Goal: Task Accomplishment & Management: Complete application form

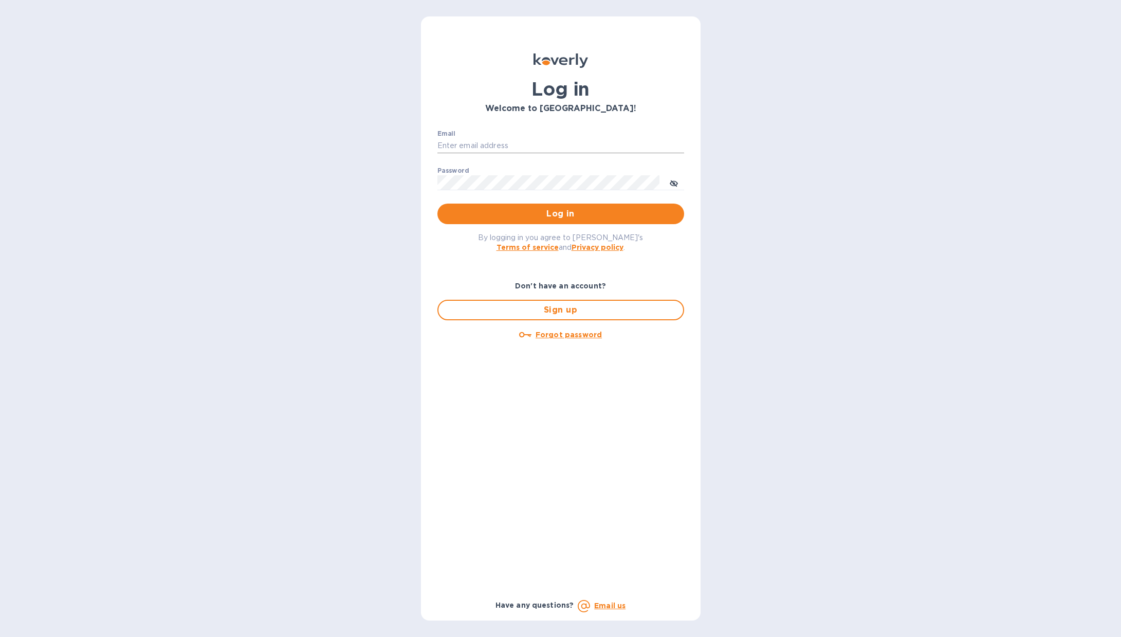
click at [522, 141] on input "Email" at bounding box center [560, 145] width 247 height 15
drag, startPoint x: 544, startPoint y: 150, endPoint x: 260, endPoint y: 136, distance: 284.6
click at [261, 137] on div "Log in Welcome to [GEOGRAPHIC_DATA]! Email [EMAIL_ADDRESS][DOMAIN_NAME] ​ Passw…" at bounding box center [560, 318] width 1121 height 637
type input "[EMAIL_ADDRESS][DOMAIN_NAME]"
click at [512, 215] on span "Log in" at bounding box center [561, 214] width 230 height 12
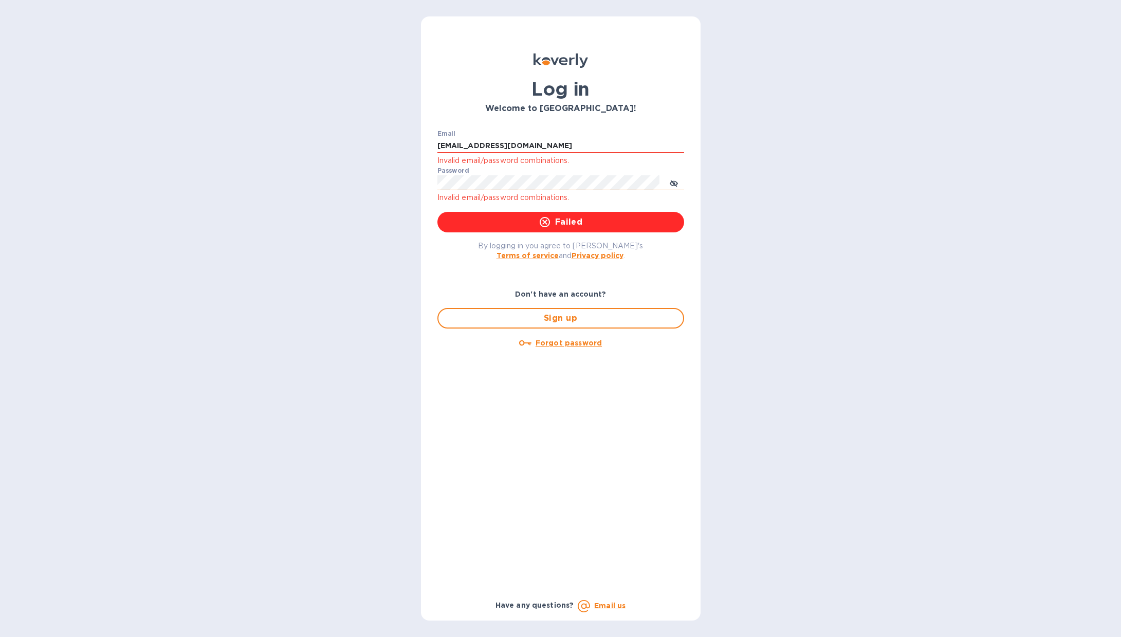
click at [679, 182] on button "toggle password visibility" at bounding box center [674, 182] width 21 height 21
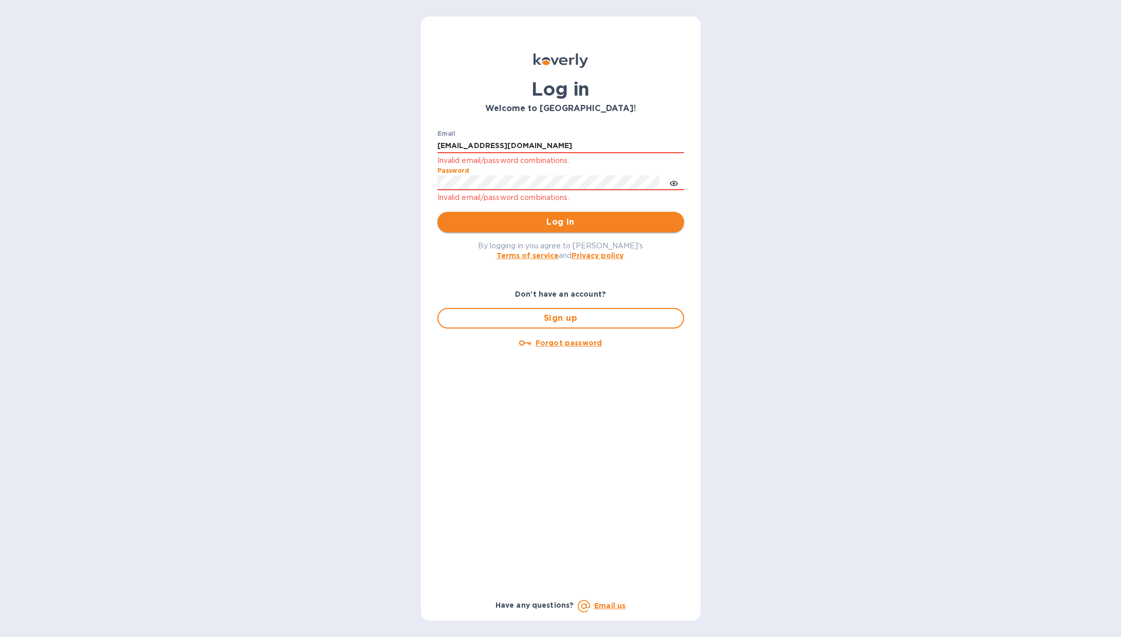
click at [520, 222] on span "Log in" at bounding box center [561, 222] width 230 height 12
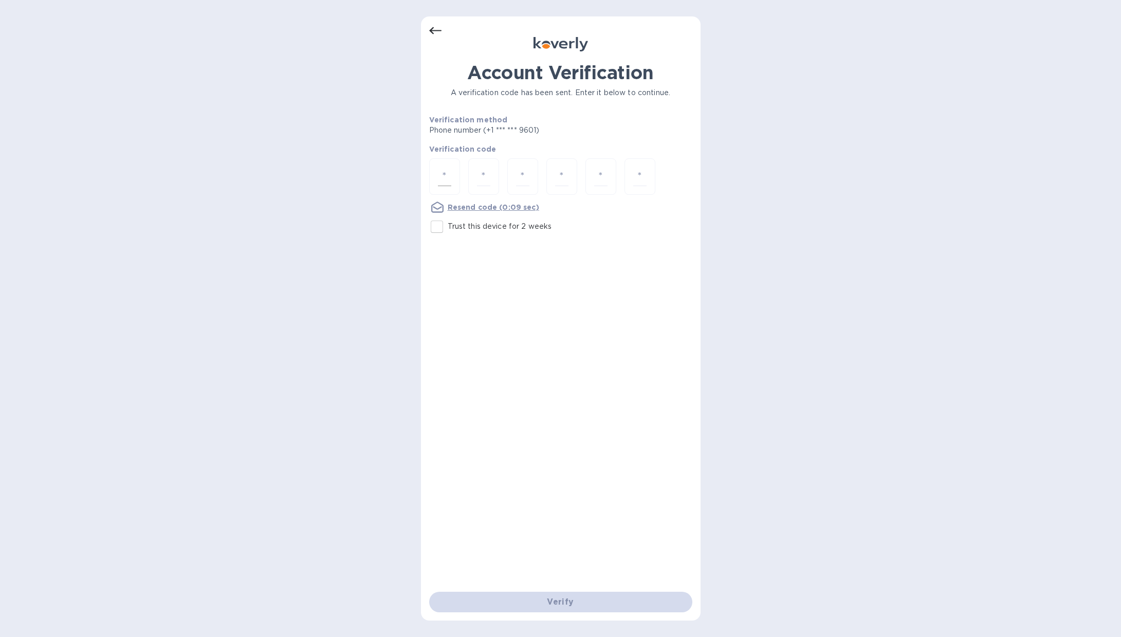
click at [446, 174] on input "number" at bounding box center [444, 176] width 13 height 19
type input "9"
type input "6"
type input "0"
type input "7"
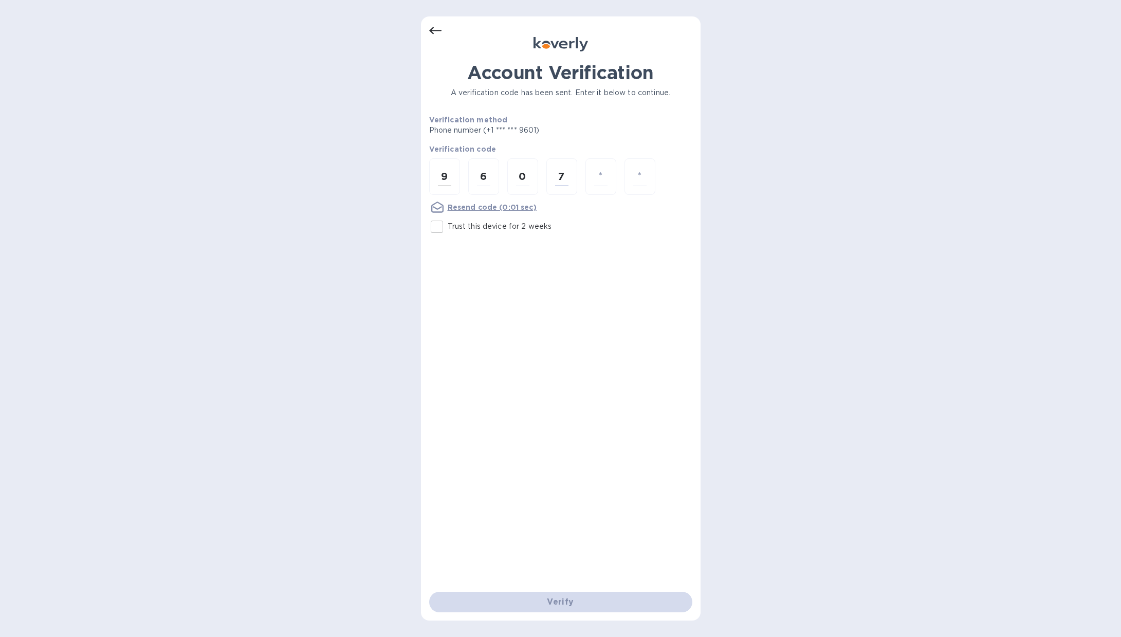
type input "4"
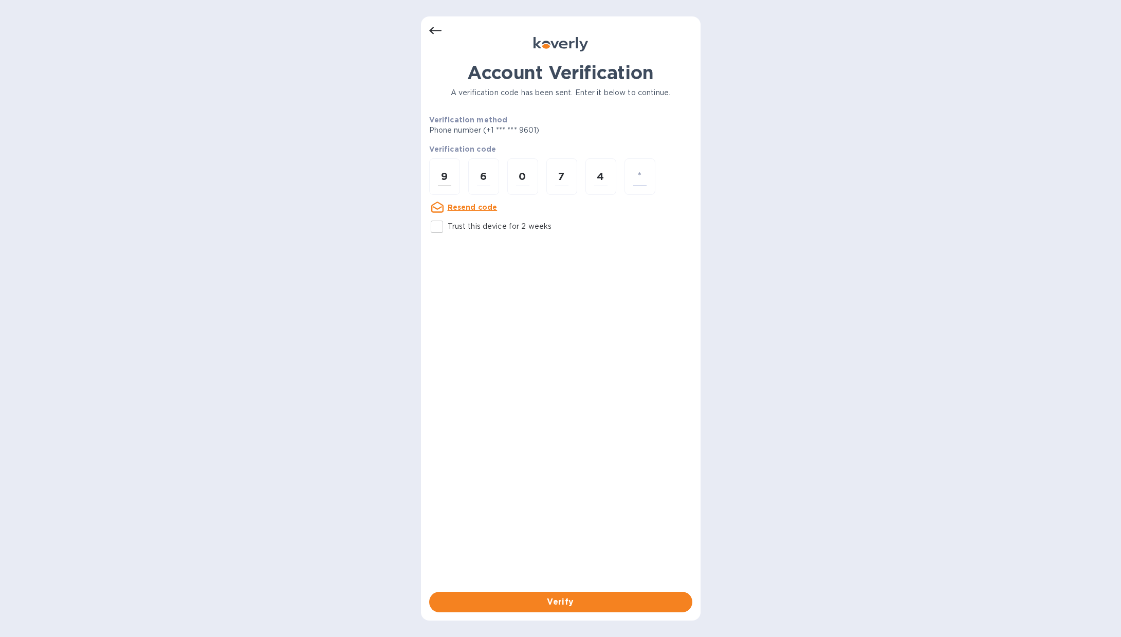
type input "8"
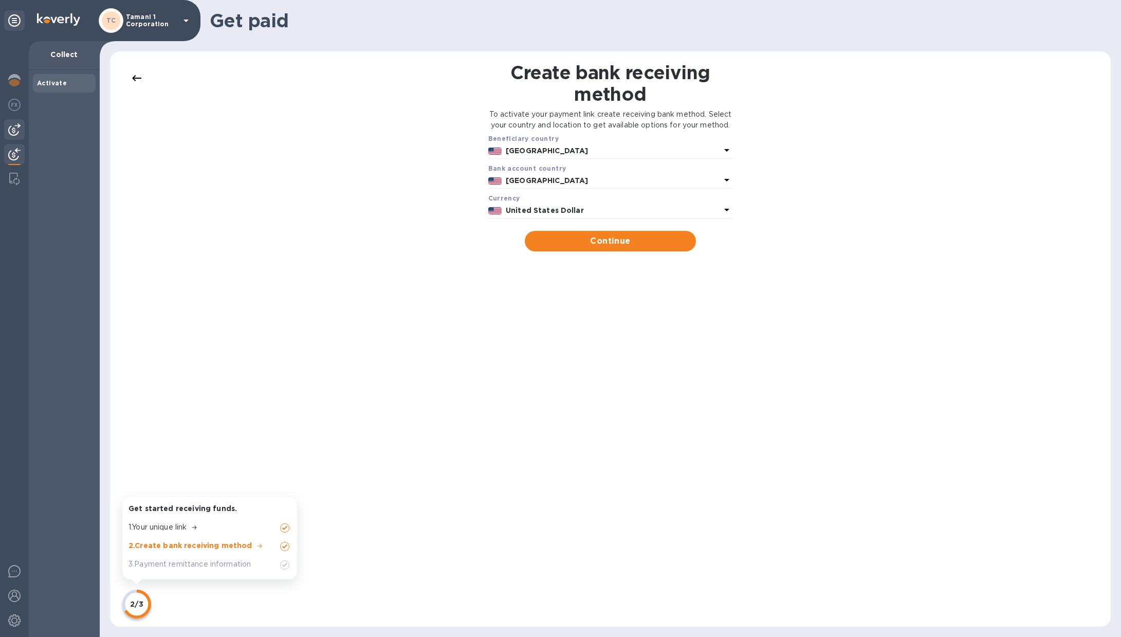
click at [15, 132] on img at bounding box center [14, 129] width 12 height 12
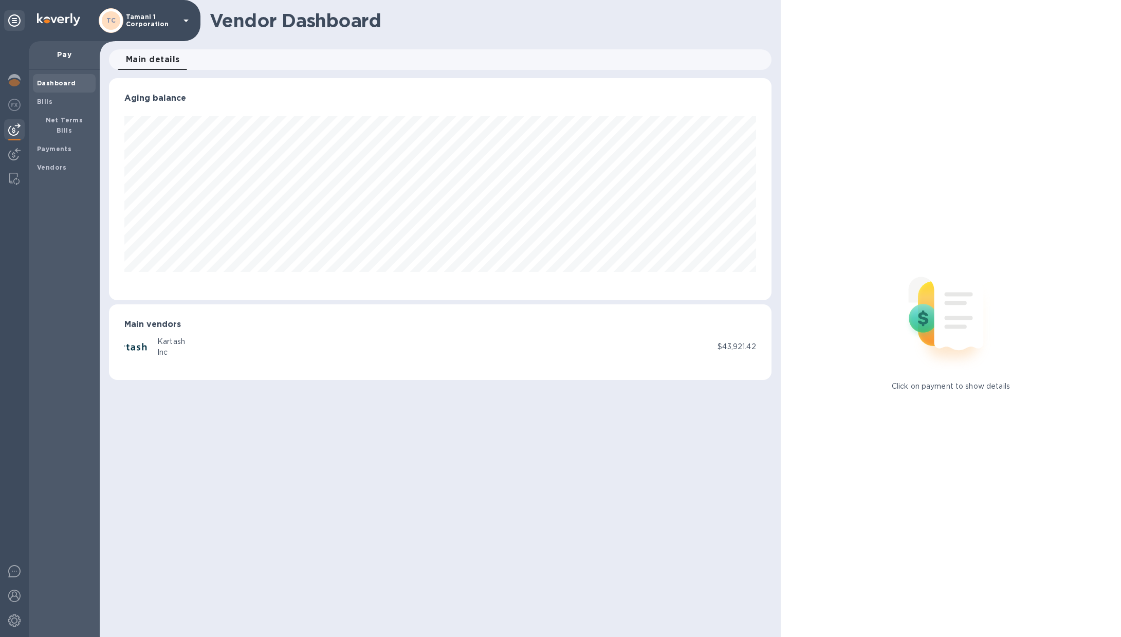
scroll to position [222, 662]
click at [17, 108] on img at bounding box center [14, 105] width 12 height 12
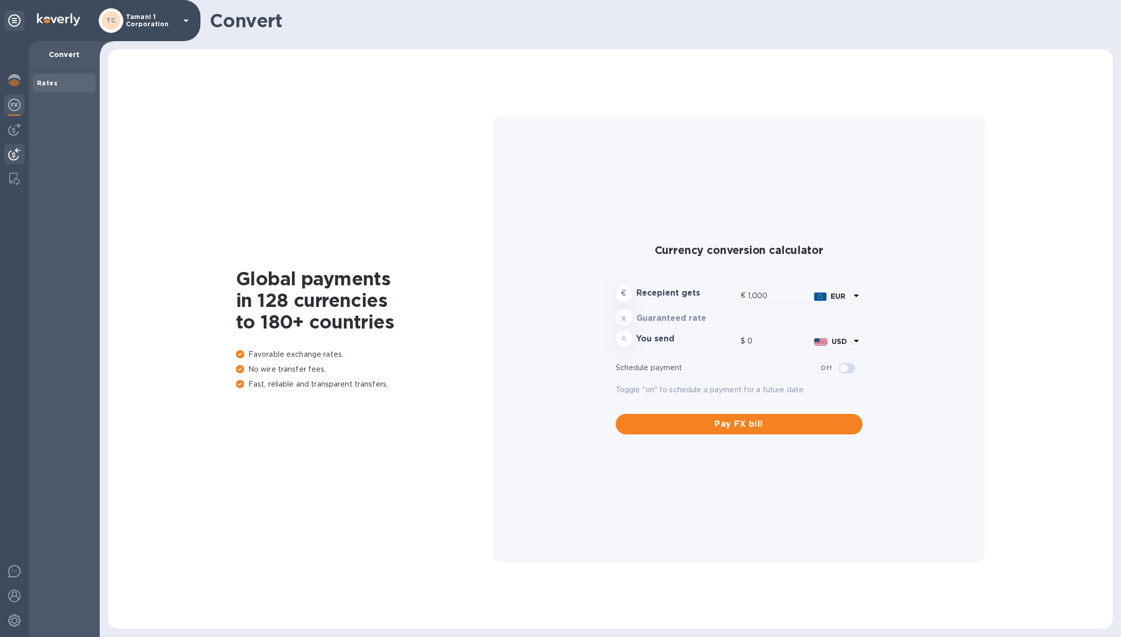
type input "1,166.71"
click at [19, 152] on img at bounding box center [14, 154] width 12 height 12
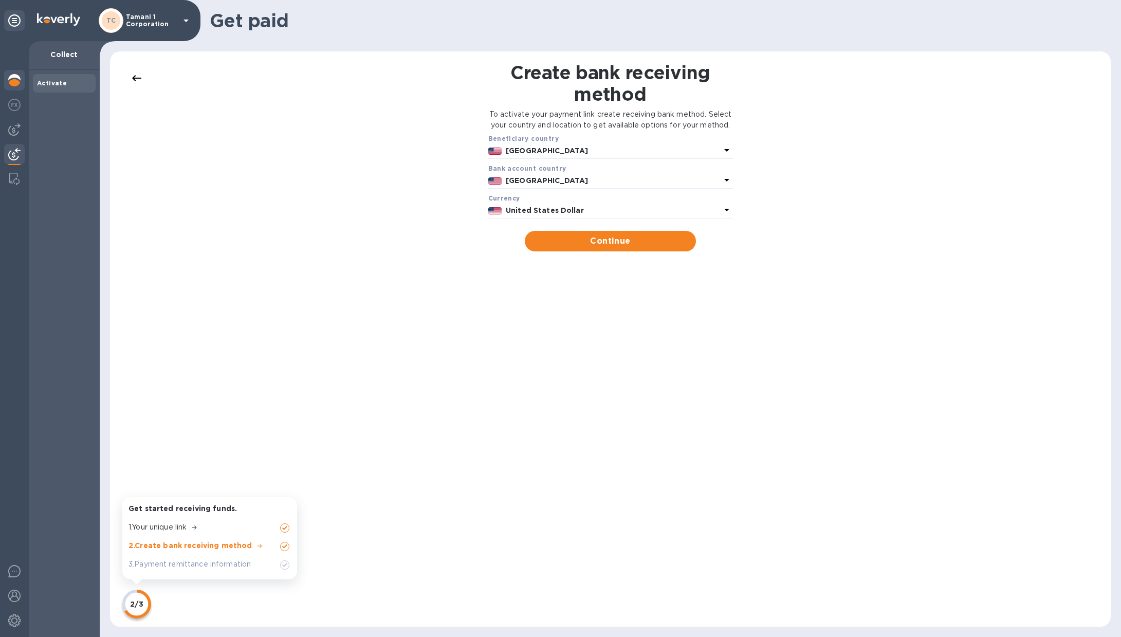
click at [14, 88] on div at bounding box center [14, 81] width 21 height 23
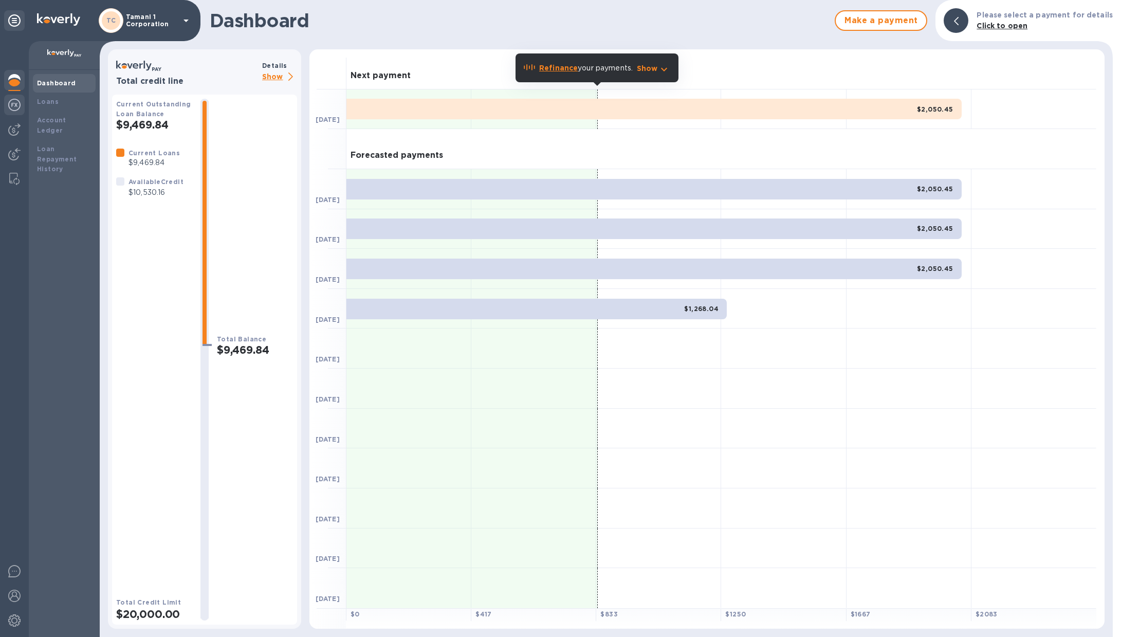
click at [16, 109] on img at bounding box center [14, 105] width 12 height 12
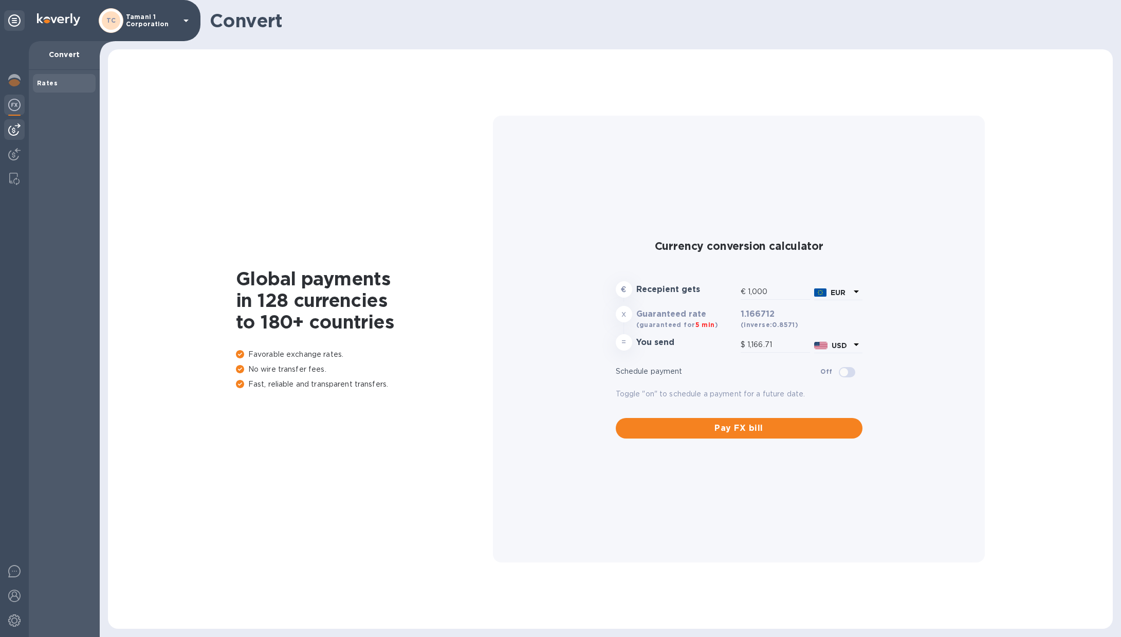
click at [14, 125] on img at bounding box center [14, 129] width 12 height 12
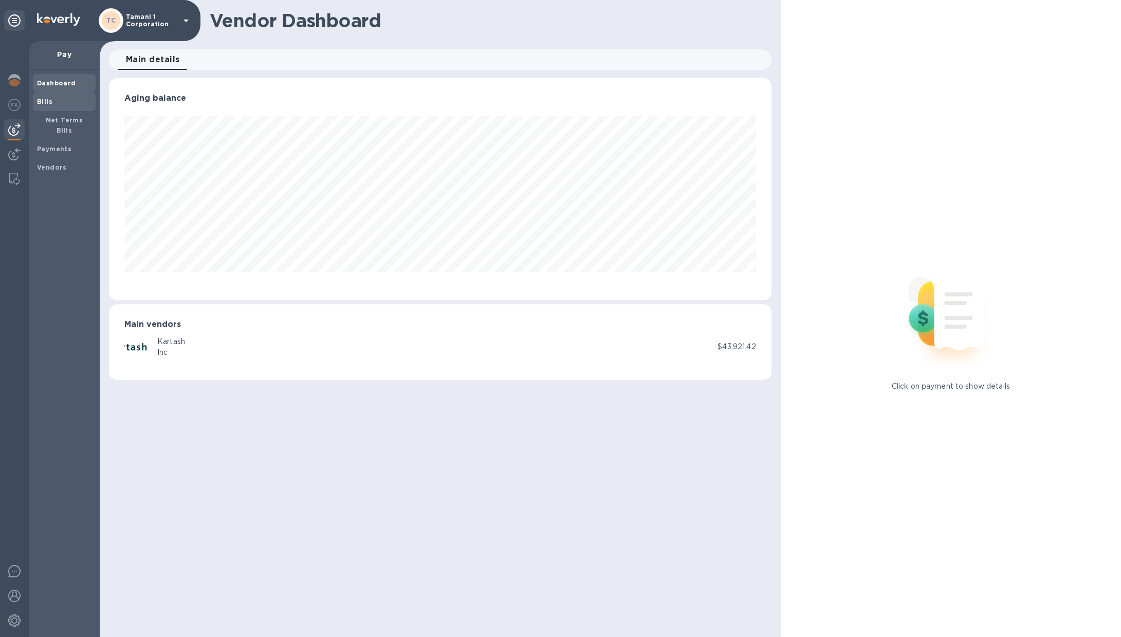
scroll to position [222, 662]
click at [59, 108] on div "Bills" at bounding box center [64, 102] width 63 height 19
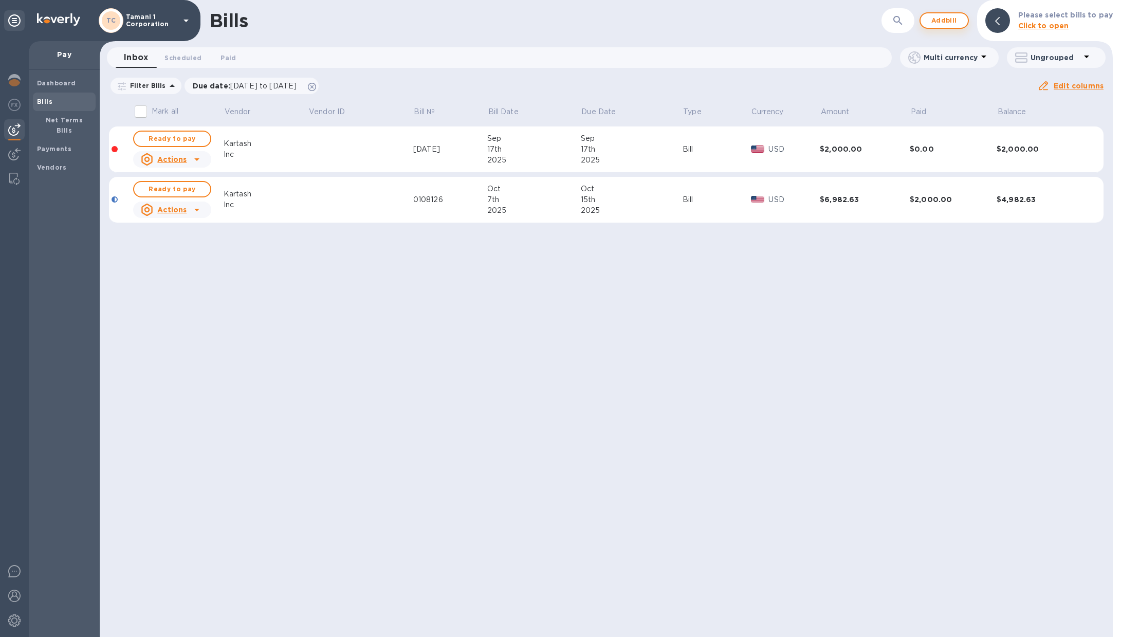
click at [959, 20] on span "Add bill" at bounding box center [944, 20] width 31 height 12
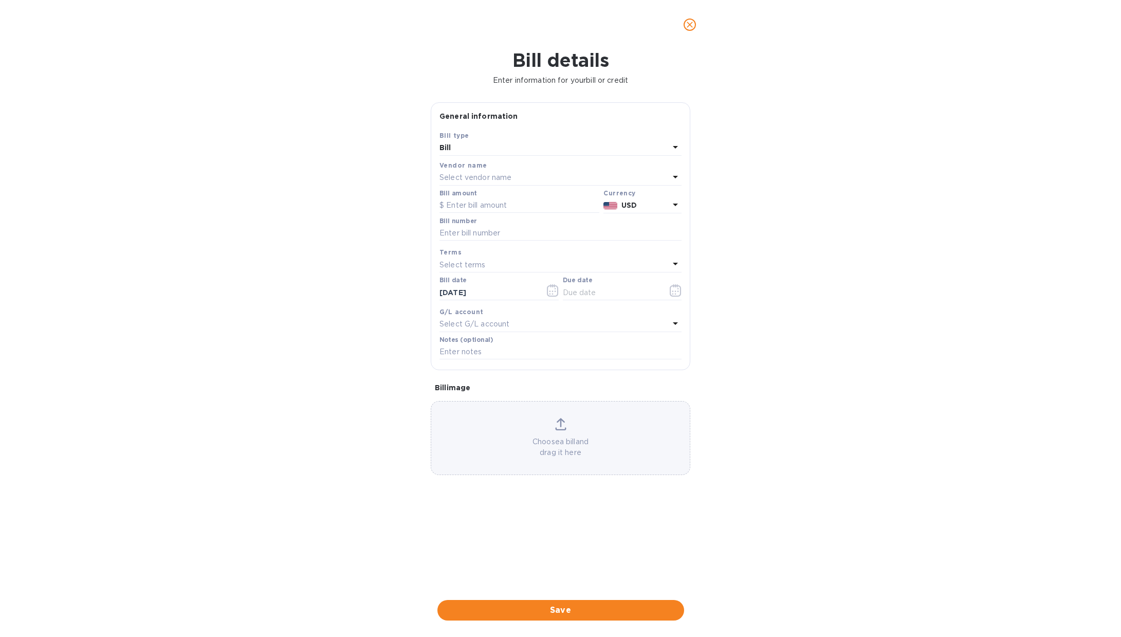
click at [551, 180] on div "Select vendor name" at bounding box center [554, 178] width 230 height 14
click at [489, 253] on p "Kartash Inc" at bounding box center [556, 255] width 217 height 11
click at [491, 203] on input "text" at bounding box center [519, 205] width 160 height 15
type input "1,175.30"
click at [687, 195] on div "Save Bill type Bill Vendor name Kartash Inc Bill amount $ 1,175.30 Currency USD…" at bounding box center [560, 250] width 259 height 240
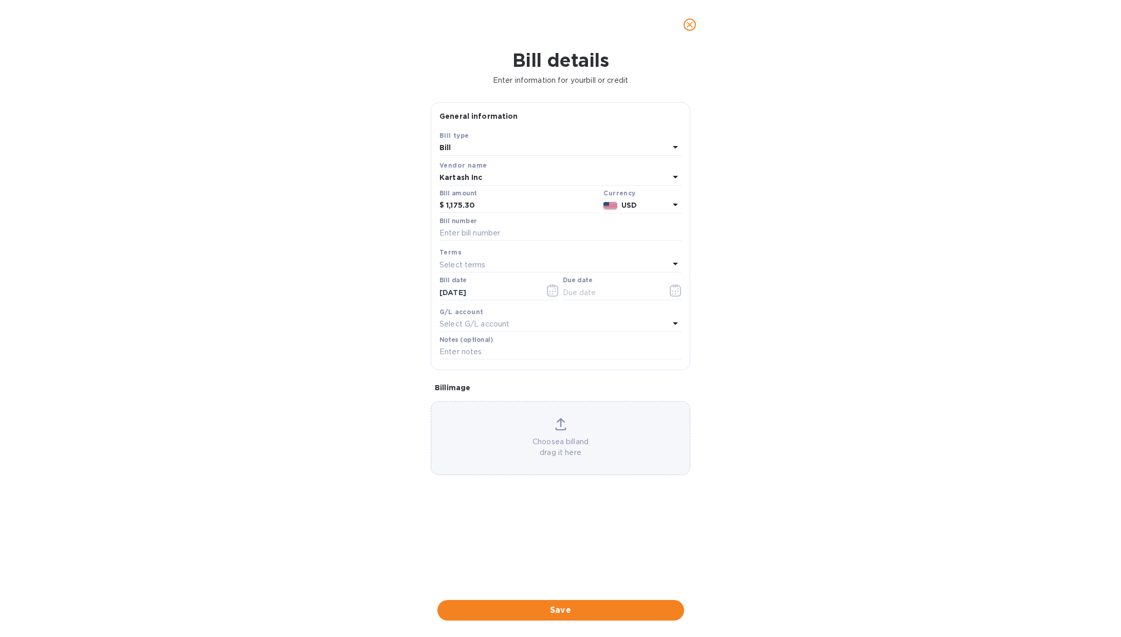
click at [787, 186] on div "Bill details Enter information for your bill or credit General information Save…" at bounding box center [560, 343] width 1121 height 588
click at [529, 236] on input "text" at bounding box center [560, 233] width 242 height 15
type input "0110262"
click at [672, 295] on icon "button" at bounding box center [676, 290] width 12 height 12
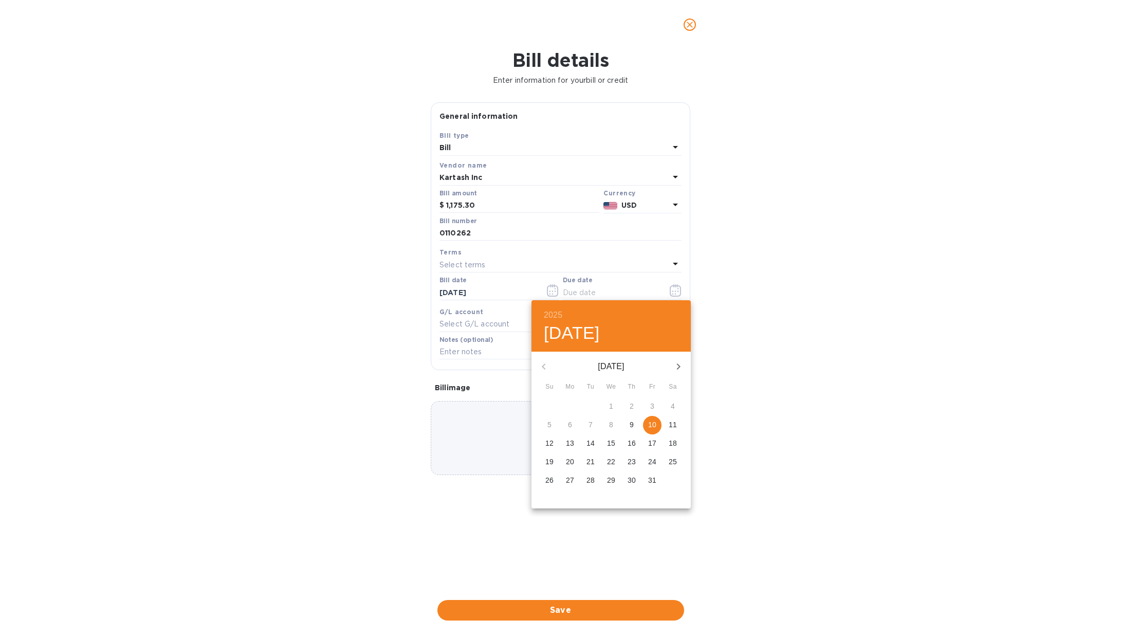
click at [648, 426] on span "10" at bounding box center [652, 424] width 19 height 10
type input "10/10/2025"
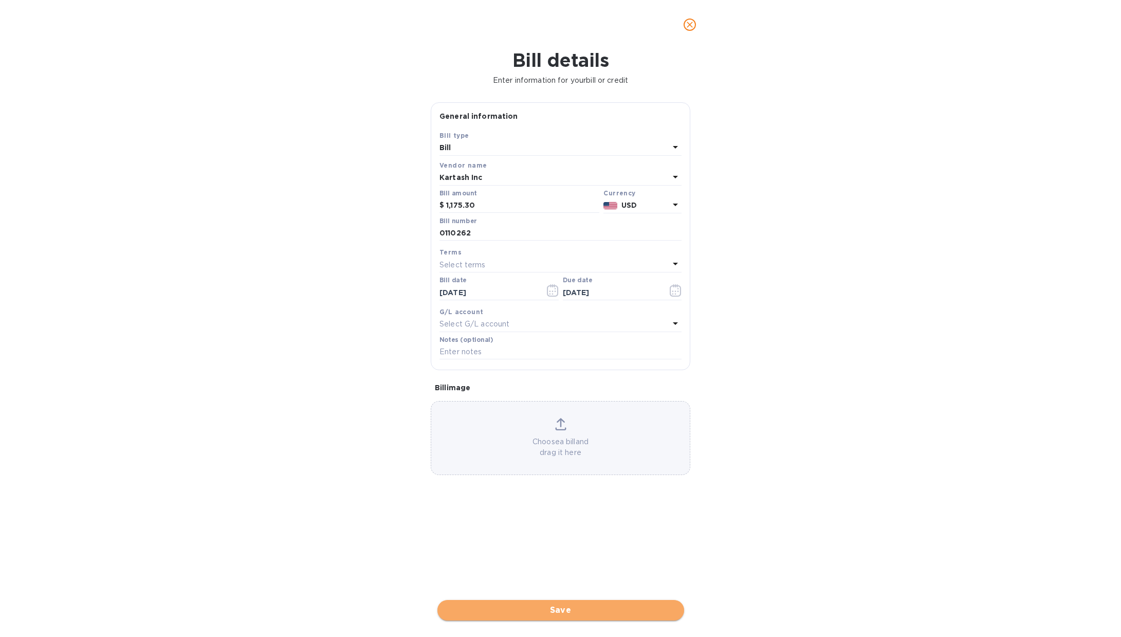
click at [570, 616] on span "Save" at bounding box center [561, 610] width 230 height 12
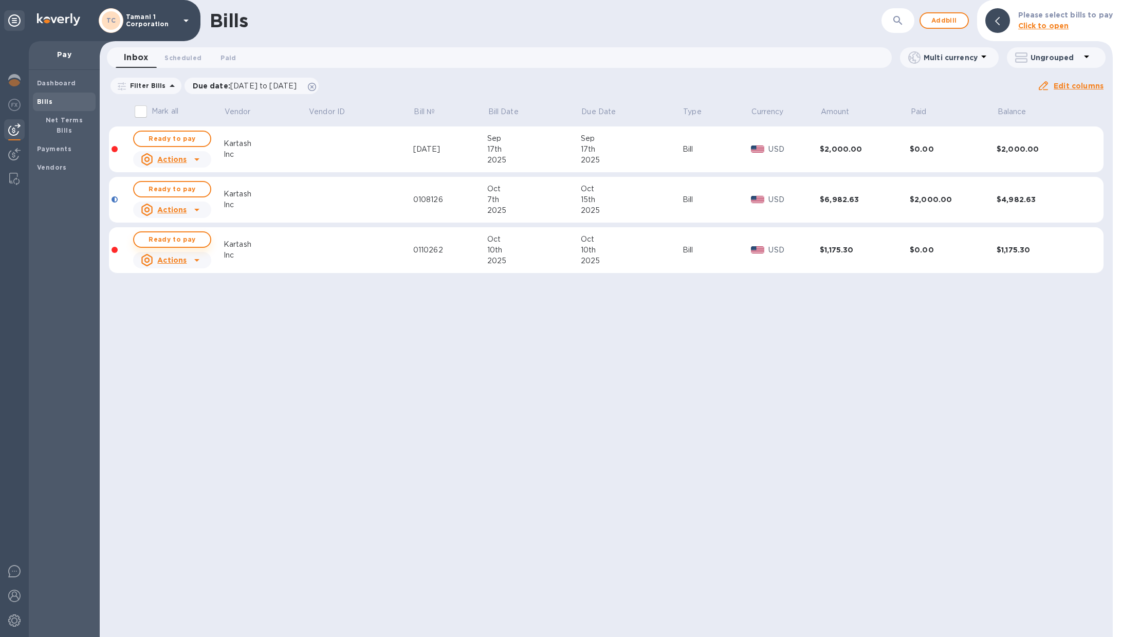
click at [181, 243] on span "Ready to pay" at bounding box center [172, 239] width 60 height 12
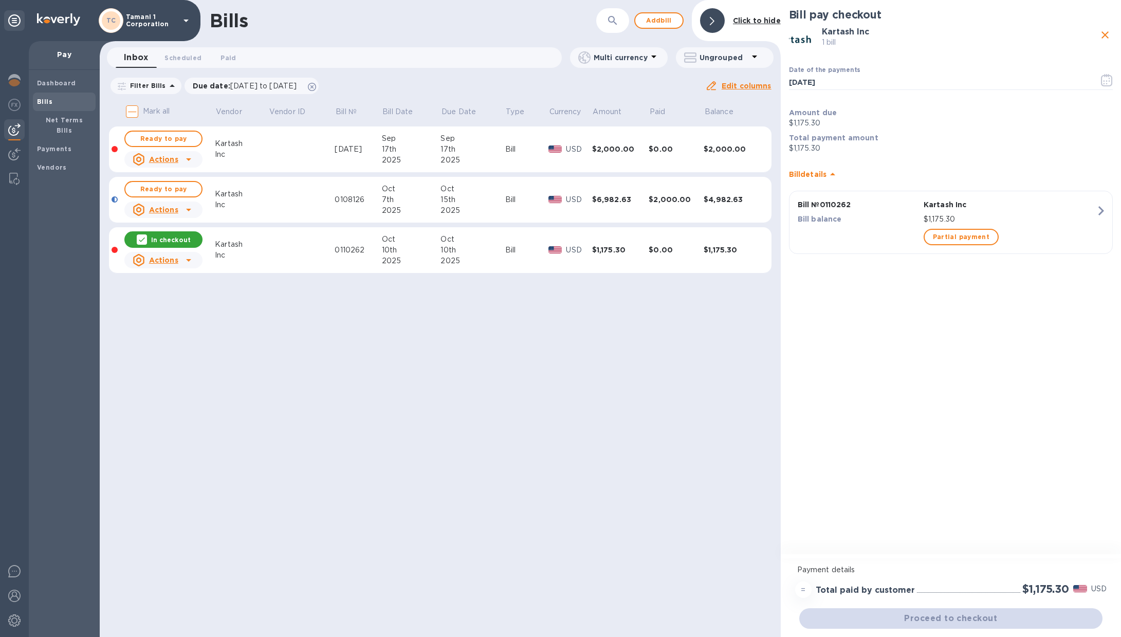
click at [938, 620] on div "Proceed to checkout" at bounding box center [950, 618] width 307 height 25
click at [967, 517] on div "Bill pay checkout Kartash Inc 1 bill Date of the payments 10/10/2025 ​ Amount d…" at bounding box center [951, 278] width 340 height 556
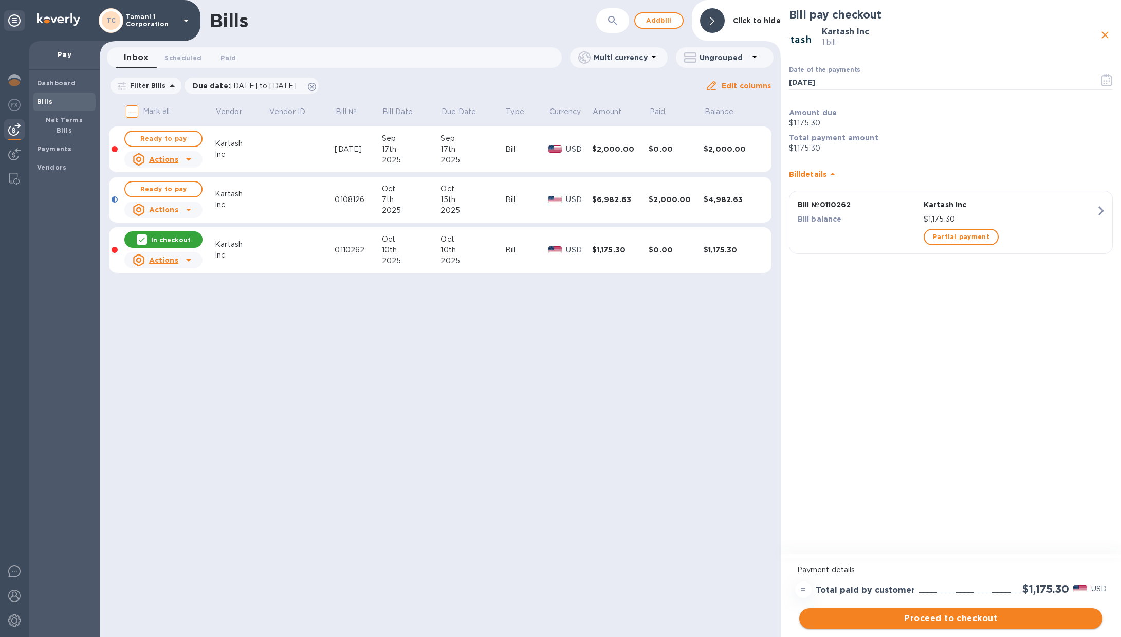
click at [957, 619] on span "Proceed to checkout" at bounding box center [951, 618] width 287 height 12
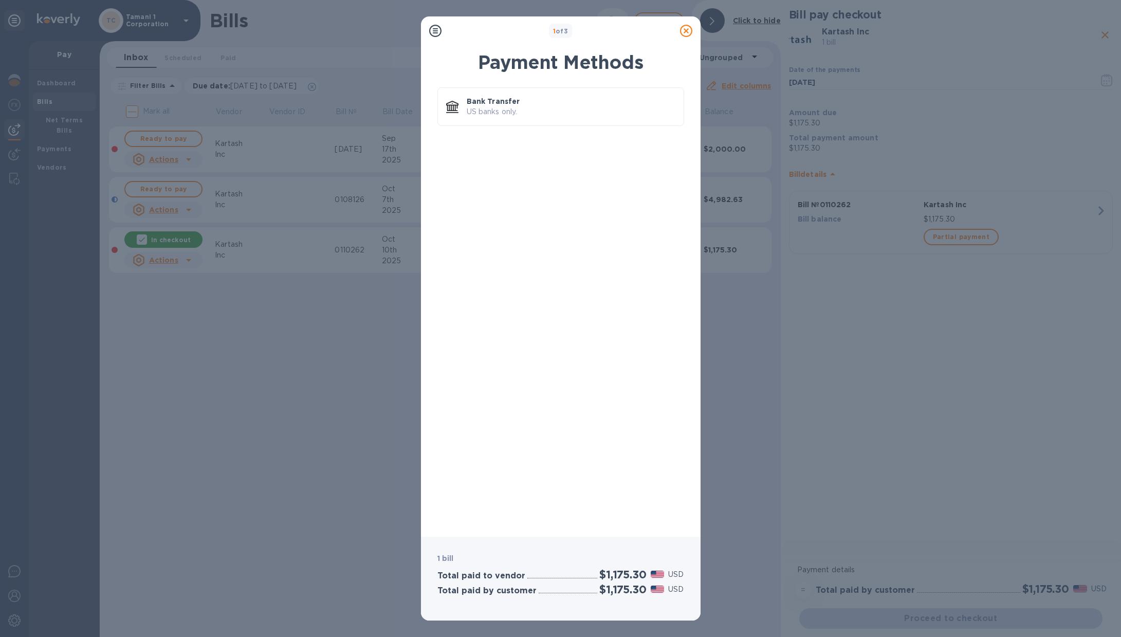
click at [685, 30] on icon at bounding box center [686, 31] width 12 height 12
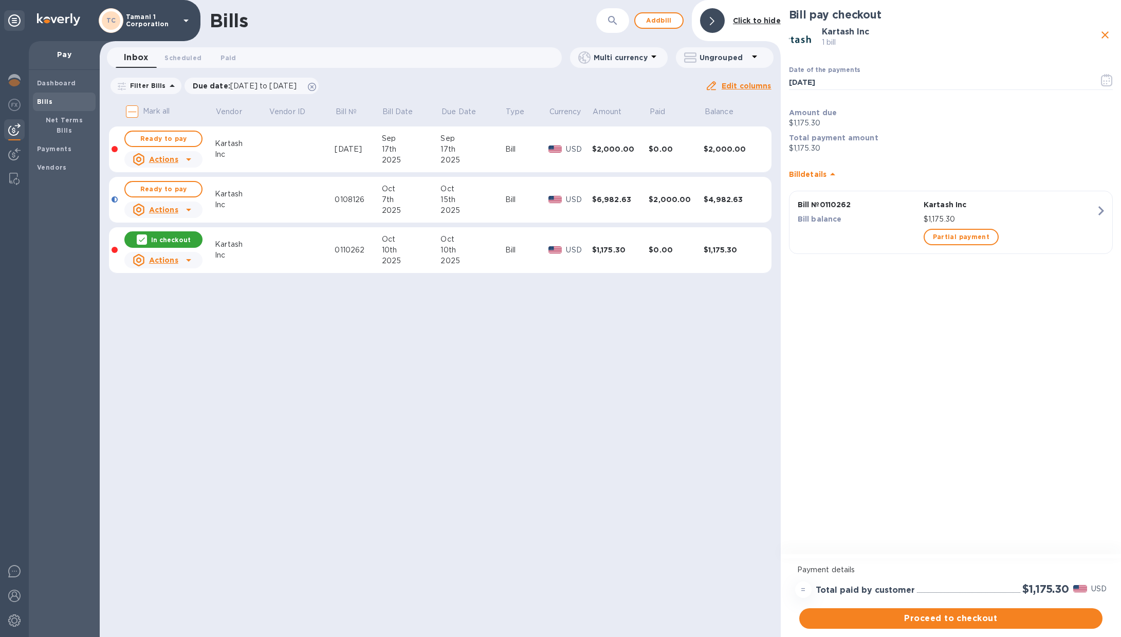
click at [420, 506] on div "Bills ​ Add bill Click to hide Inbox 0 Scheduled 0 Paid 0 Multi currency Ungrou…" at bounding box center [440, 318] width 681 height 637
click at [365, 364] on div "Bills ​ Add bill Click to hide Inbox 0 Scheduled 0 Paid 0 Multi currency Ungrou…" at bounding box center [440, 318] width 681 height 637
click at [358, 350] on div "Bills ​ Add bill Click to hide Inbox 0 Scheduled 0 Paid 0 Multi currency Ungrou…" at bounding box center [440, 318] width 681 height 637
drag, startPoint x: 950, startPoint y: 395, endPoint x: 958, endPoint y: 403, distance: 11.3
click at [951, 396] on div "Bill pay checkout Kartash Inc 1 bill Date of the payments 10/10/2025 ​ Amount d…" at bounding box center [951, 278] width 340 height 556
